Goal: Task Accomplishment & Management: Manage account settings

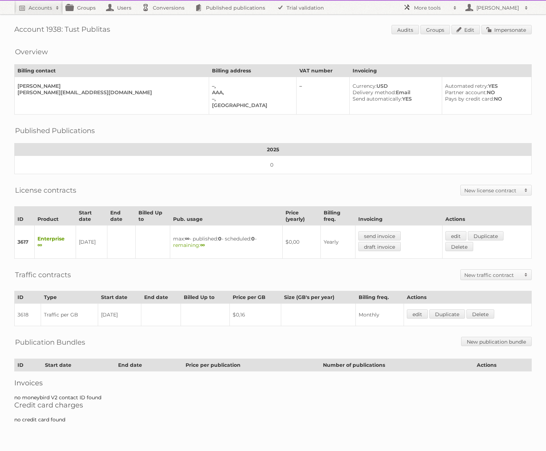
click at [424, 9] on h2 "More tools" at bounding box center [432, 7] width 36 height 7
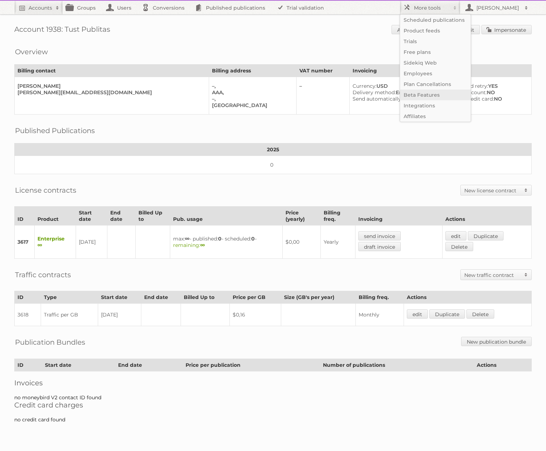
click at [409, 96] on link "Beta Features" at bounding box center [435, 94] width 71 height 11
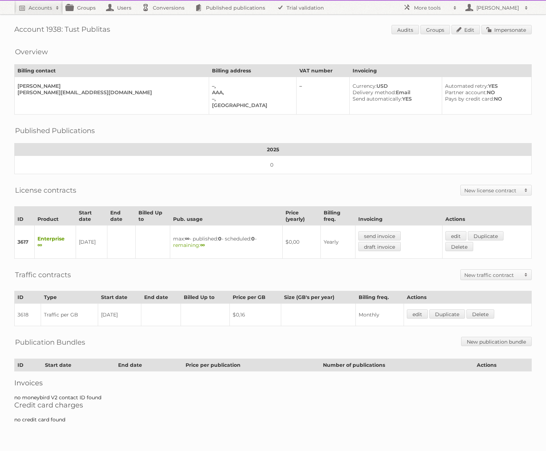
click at [48, 26] on h1 "Account 1938: Tust Publitas Audits Groups Edit Impersonate" at bounding box center [272, 30] width 517 height 11
copy h1 "1938"
click at [418, 9] on h2 "More tools" at bounding box center [432, 7] width 36 height 7
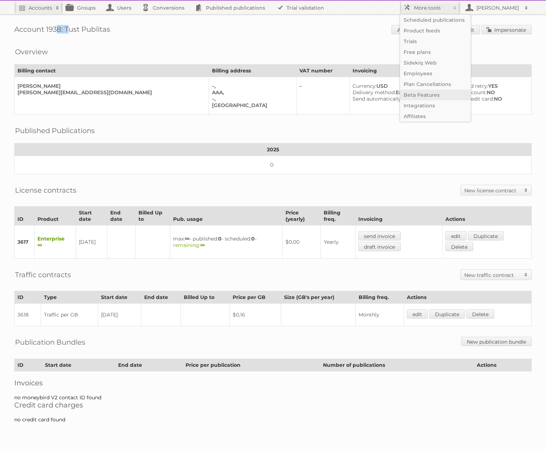
click at [418, 99] on link "Beta Features" at bounding box center [435, 94] width 71 height 11
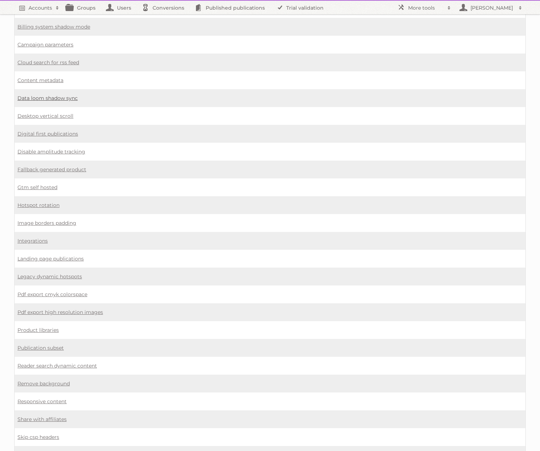
scroll to position [267, 0]
click at [58, 82] on link "Content metadata" at bounding box center [40, 80] width 46 height 6
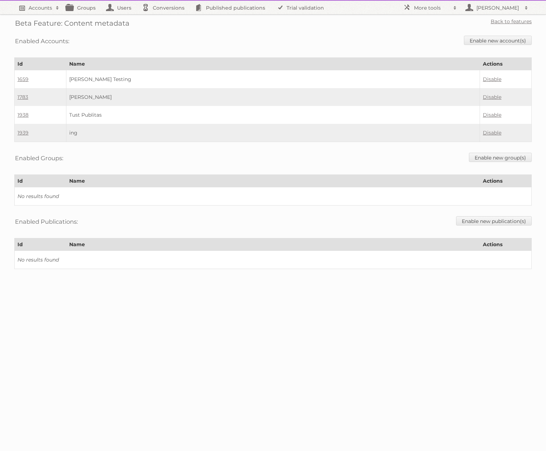
click at [52, 10] on span at bounding box center [57, 7] width 11 height 7
click at [78, 6] on link "Groups" at bounding box center [83, 8] width 40 height 14
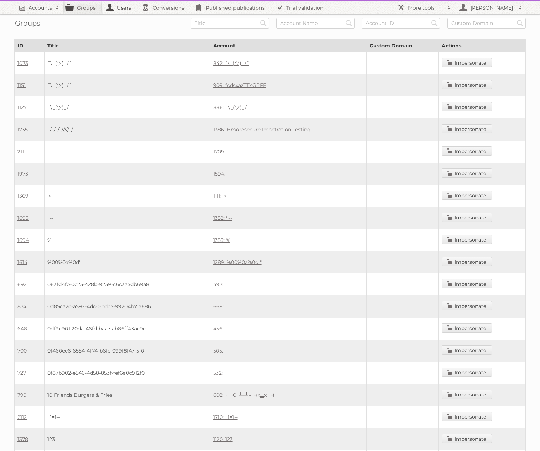
click at [114, 6] on link "Users" at bounding box center [121, 8] width 36 height 14
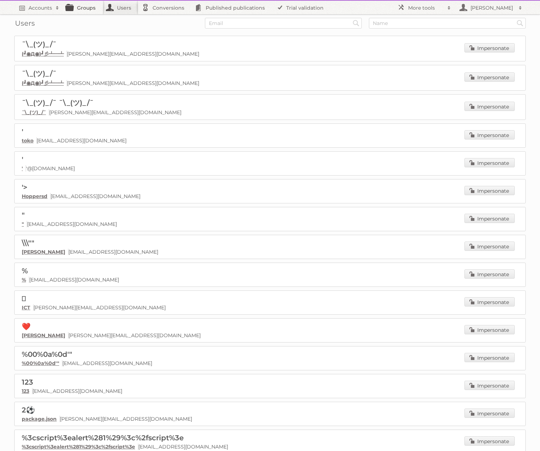
click at [76, 7] on link "Groups" at bounding box center [83, 8] width 40 height 14
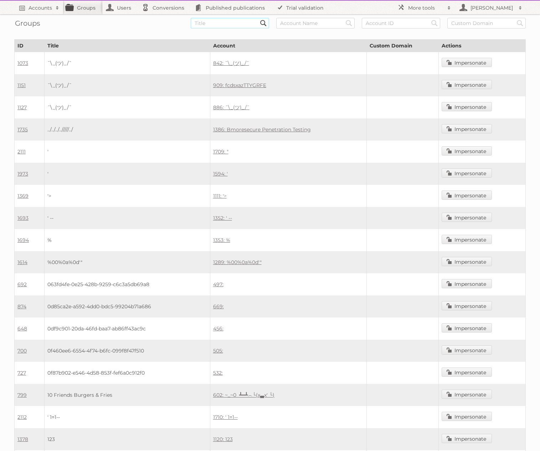
click at [216, 22] on input "text" at bounding box center [230, 23] width 78 height 11
type input "tust"
click at [258, 18] on input "Search" at bounding box center [263, 23] width 11 height 11
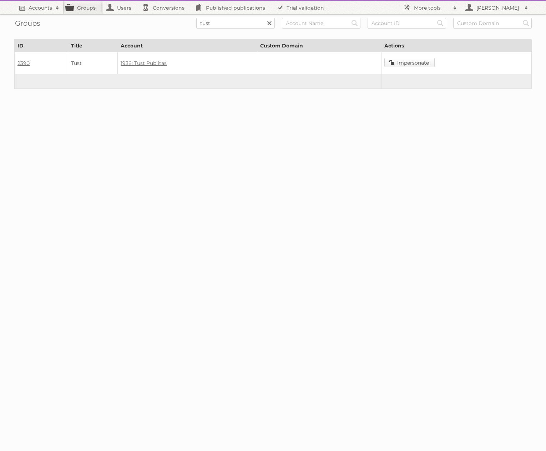
click at [401, 61] on link "Impersonate" at bounding box center [409, 62] width 50 height 9
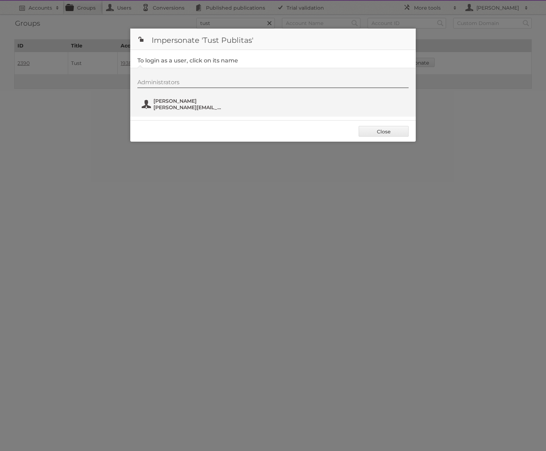
click at [191, 109] on span "[PERSON_NAME][EMAIL_ADDRESS][DOMAIN_NAME]" at bounding box center [187, 107] width 69 height 6
